Goal: Task Accomplishment & Management: Manage account settings

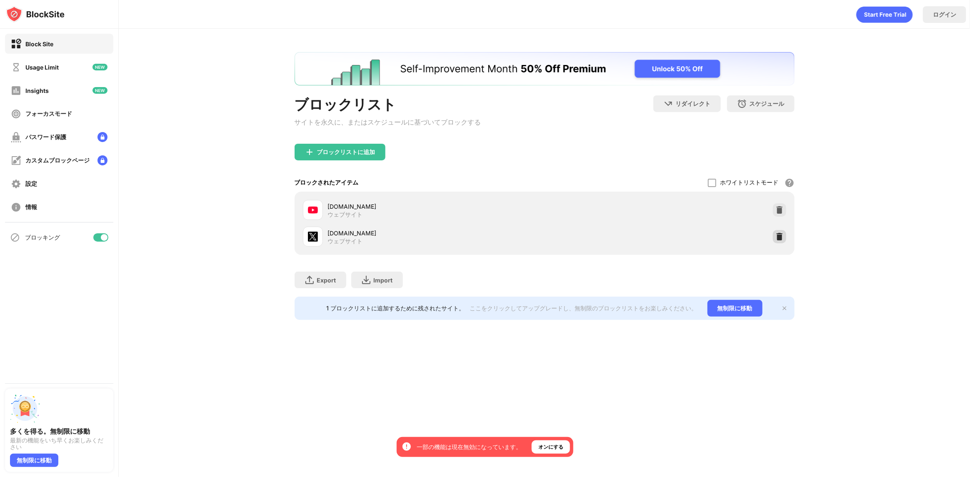
click at [781, 240] on img at bounding box center [780, 237] width 8 height 8
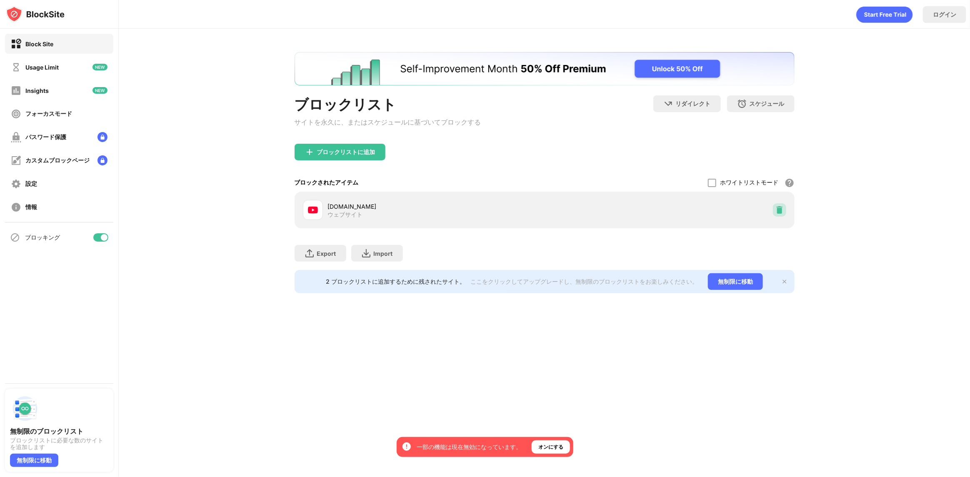
click at [785, 214] on div at bounding box center [779, 209] width 13 height 13
